Goal: Find specific page/section: Find specific page/section

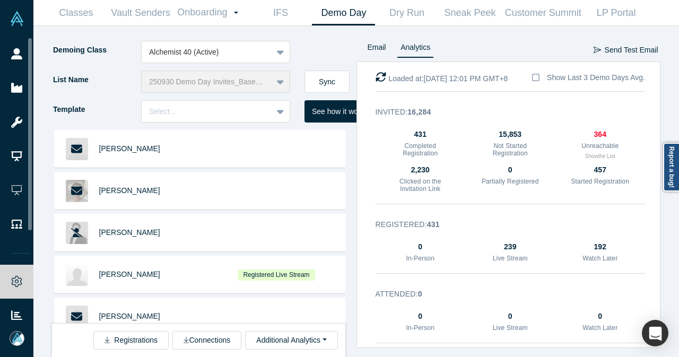
click at [22, 59] on link "People" at bounding box center [20, 54] width 41 height 34
